Goal: Transaction & Acquisition: Purchase product/service

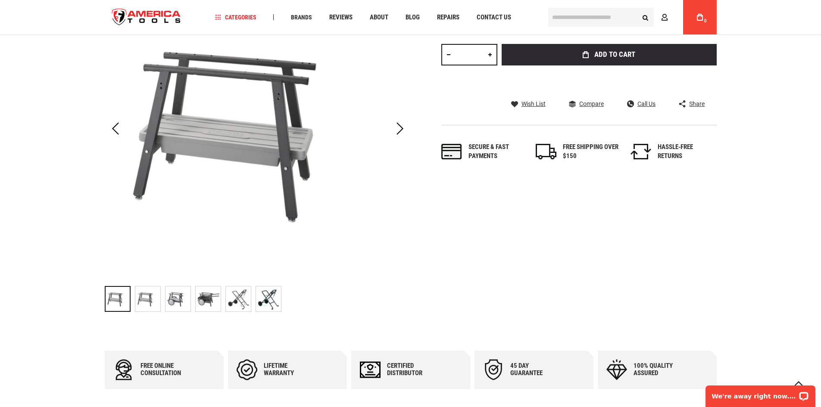
click at [150, 299] on img "Ridgid 22563 Steel Cabinet (200A)" at bounding box center [147, 299] width 25 height 25
click at [183, 304] on img "Ridgid 22563 Steel Cabinet (200A)" at bounding box center [178, 299] width 25 height 25
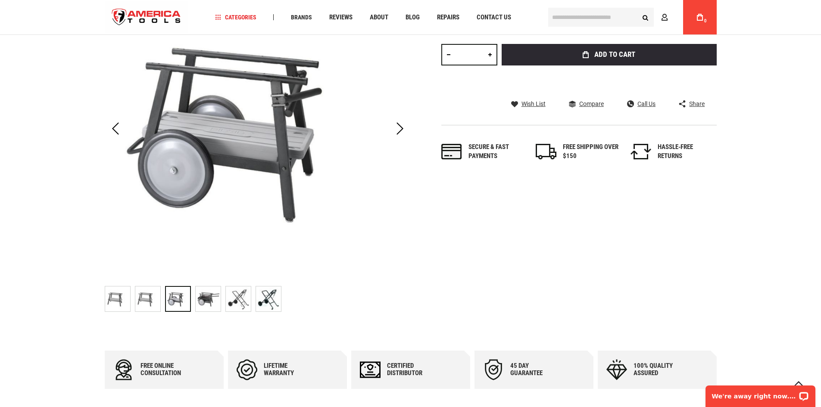
click at [206, 306] on img "Ridgid 22563 Steel Cabinet (200A)" at bounding box center [208, 299] width 25 height 25
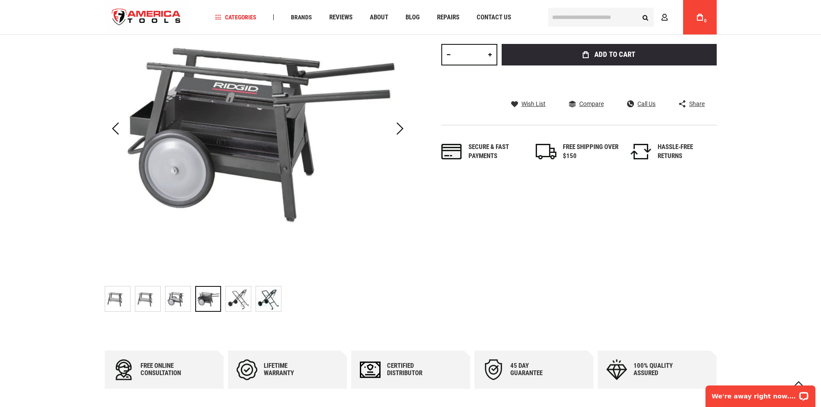
click at [235, 301] on img "Ridgid 22563 Steel Cabinet (200A)" at bounding box center [238, 299] width 25 height 25
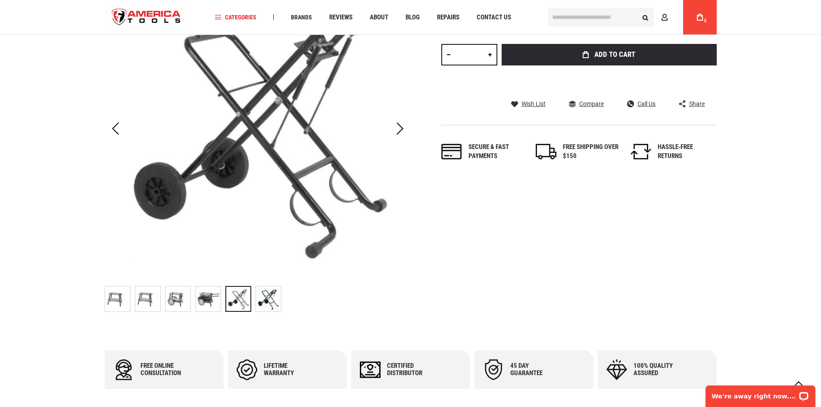
click at [277, 300] on img "Ridgid 22563 Steel Cabinet (200A)" at bounding box center [268, 299] width 25 height 25
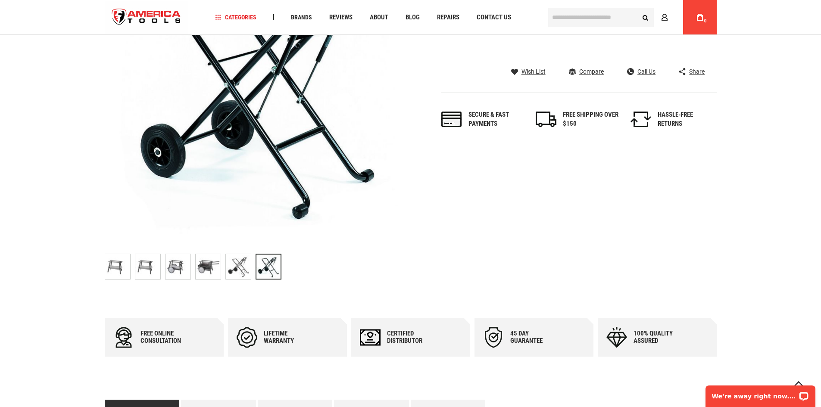
scroll to position [172, 0]
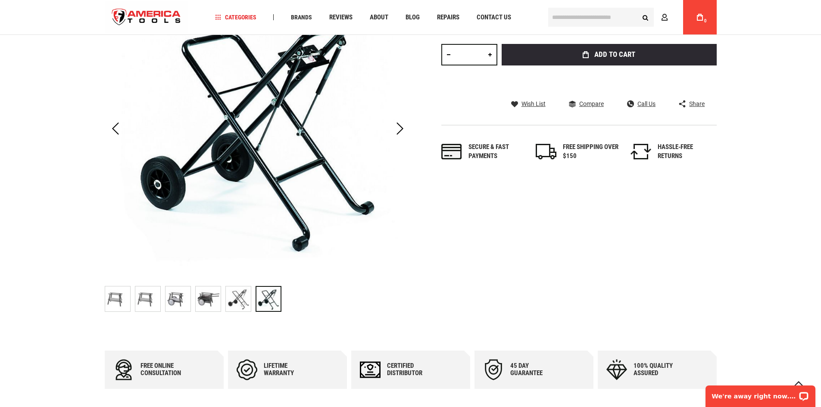
click at [215, 301] on img "Ridgid 22563 Steel Cabinet (200A)" at bounding box center [208, 299] width 25 height 25
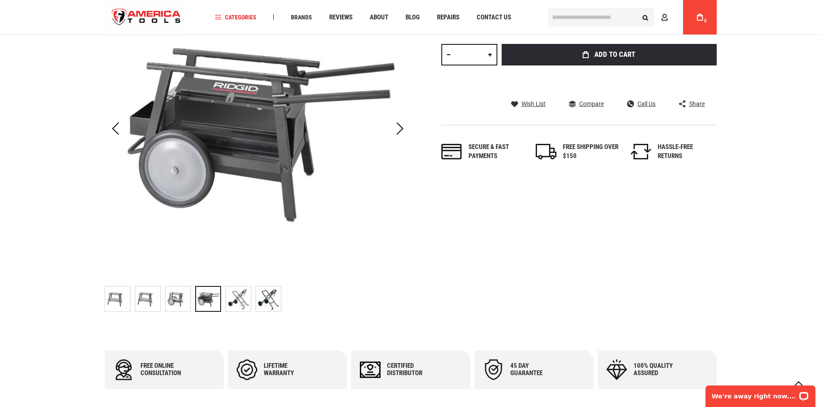
click at [174, 304] on img "Ridgid 22563 Steel Cabinet (200A)" at bounding box center [178, 299] width 25 height 25
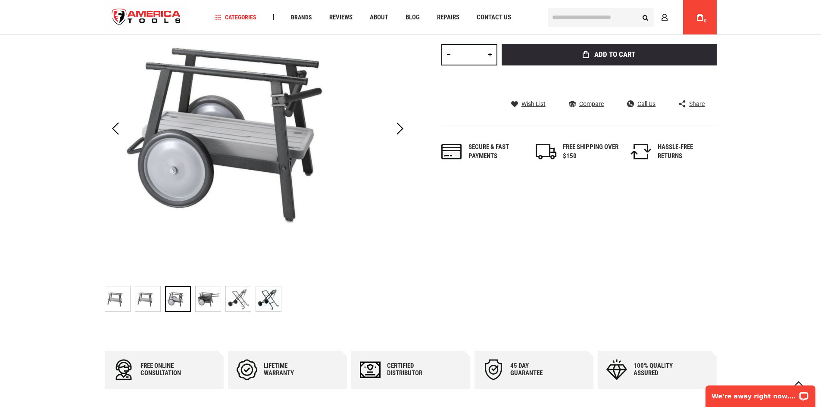
drag, startPoint x: 147, startPoint y: 303, endPoint x: 120, endPoint y: 301, distance: 26.3
click at [145, 303] on img "Ridgid 22563 Steel Cabinet (200A)" at bounding box center [147, 299] width 25 height 25
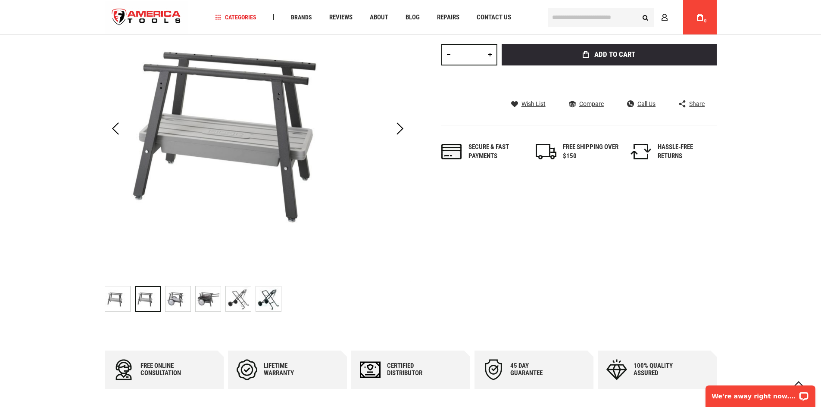
click at [120, 301] on img "Ridgid 22563 Steel Cabinet (200A)" at bounding box center [117, 299] width 25 height 25
